Goal: Task Accomplishment & Management: Manage account settings

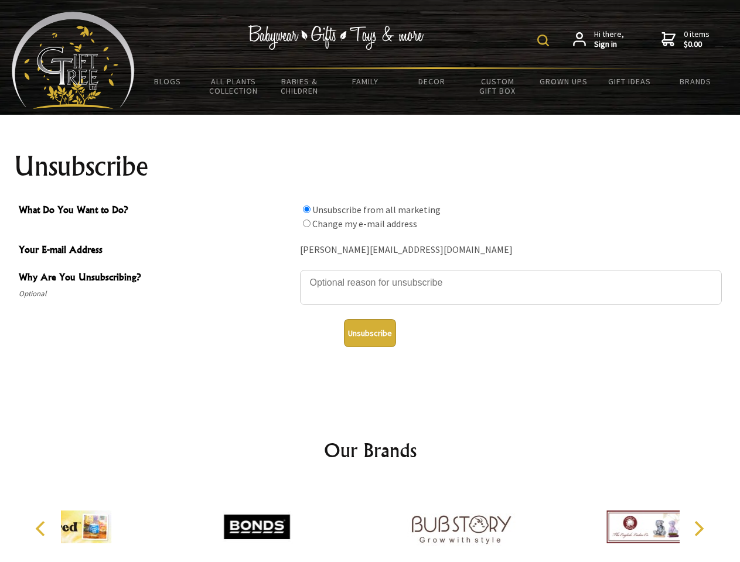
click at [545, 40] on img at bounding box center [543, 41] width 12 height 12
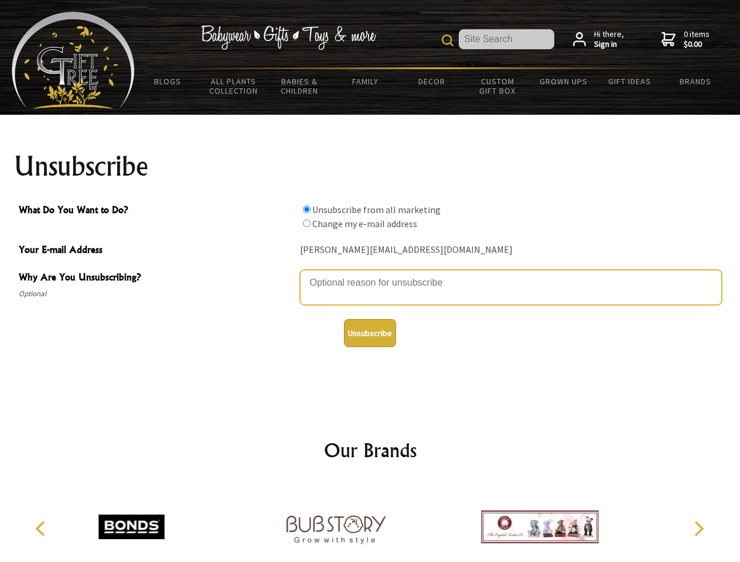
click at [370, 274] on textarea "Why Are You Unsubscribing?" at bounding box center [511, 287] width 422 height 35
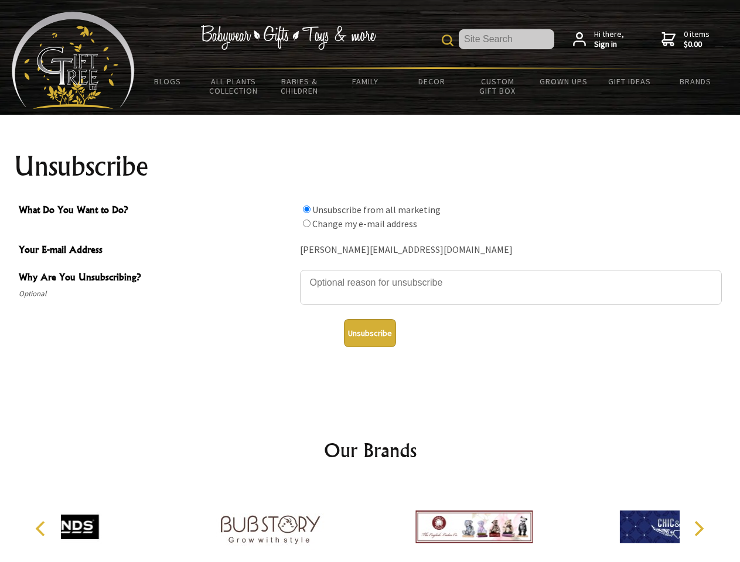
click at [306, 209] on input "What Do You Want to Do?" at bounding box center [307, 210] width 8 height 8
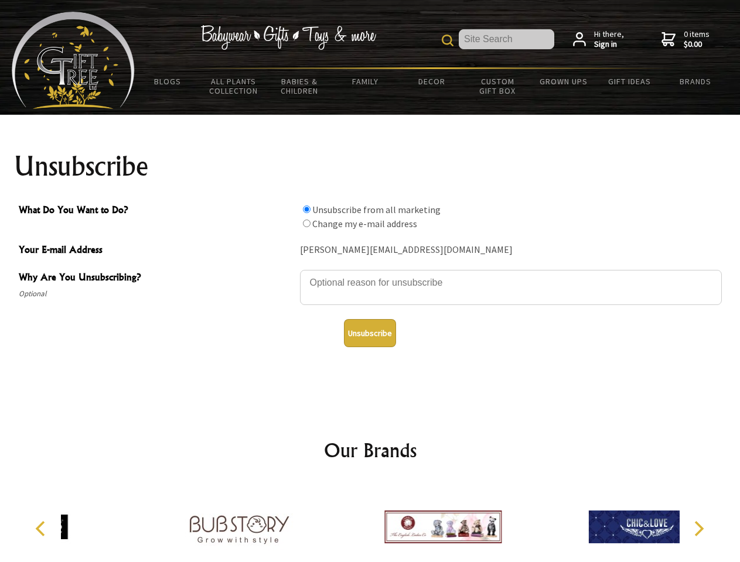
click at [306, 223] on input "What Do You Want to Do?" at bounding box center [307, 224] width 8 height 8
radio input "true"
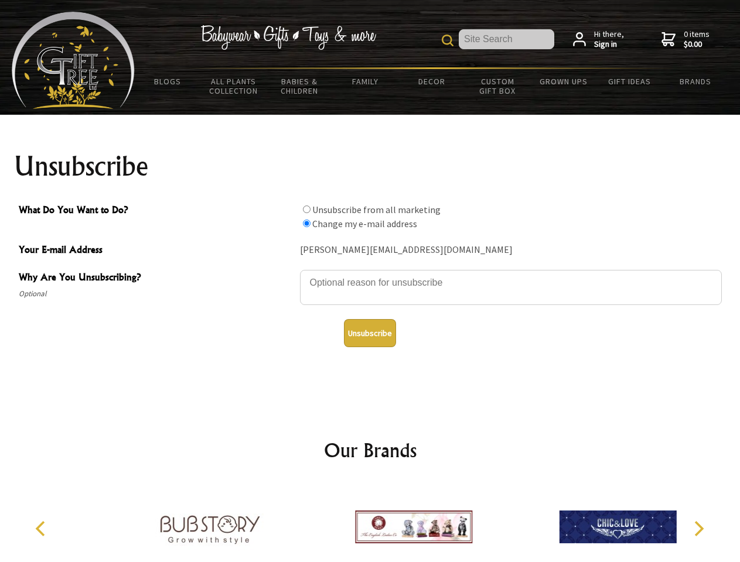
click at [370, 333] on button "Unsubscribe" at bounding box center [370, 333] width 52 height 28
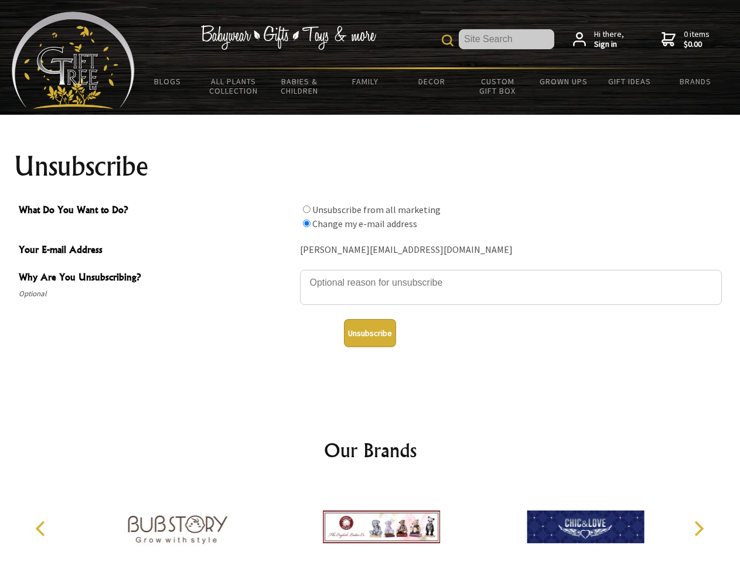
click at [370, 523] on img at bounding box center [381, 527] width 117 height 88
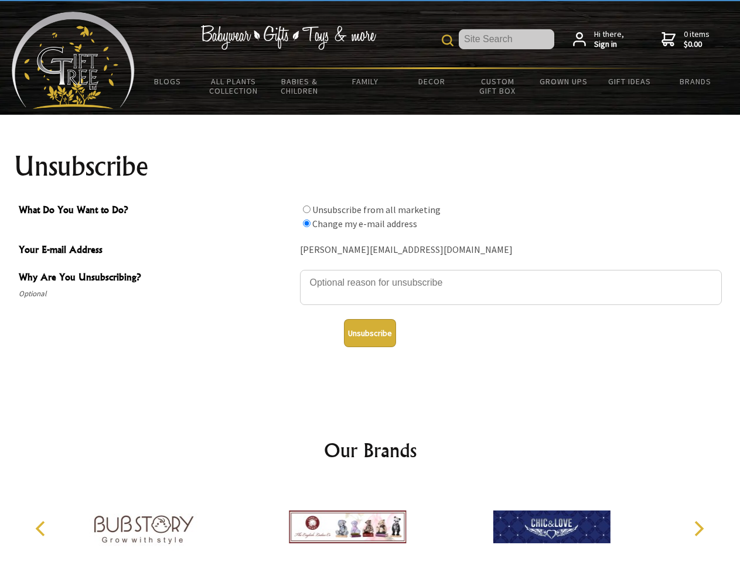
click at [42, 529] on icon "Previous" at bounding box center [41, 528] width 15 height 15
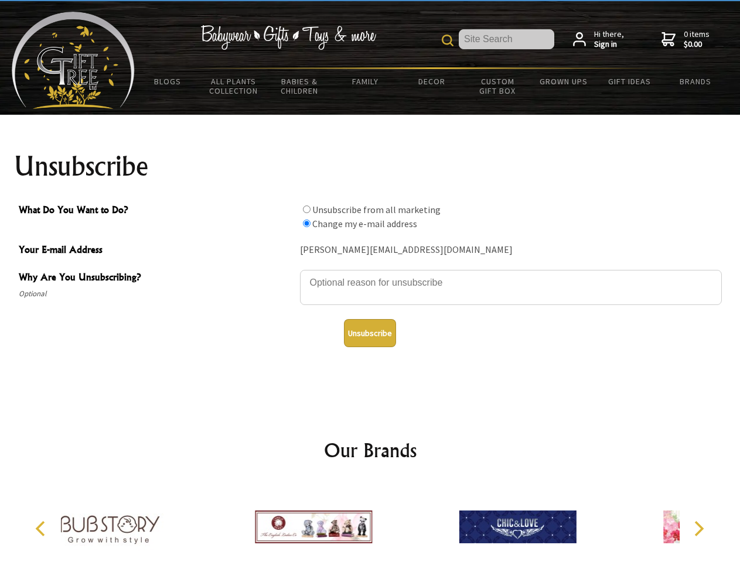
click at [698, 529] on icon "Next" at bounding box center [697, 528] width 15 height 15
